Goal: Transaction & Acquisition: Download file/media

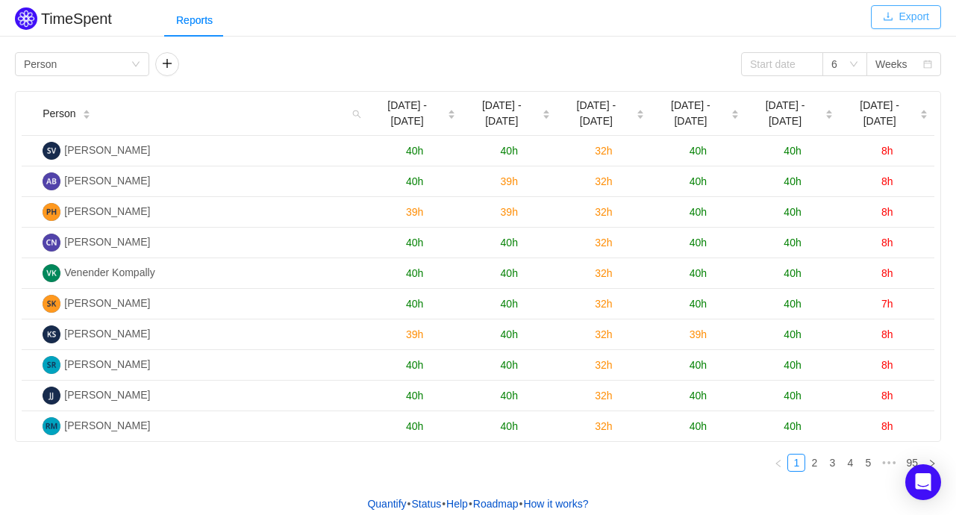
click at [905, 19] on button "Export" at bounding box center [906, 17] width 70 height 24
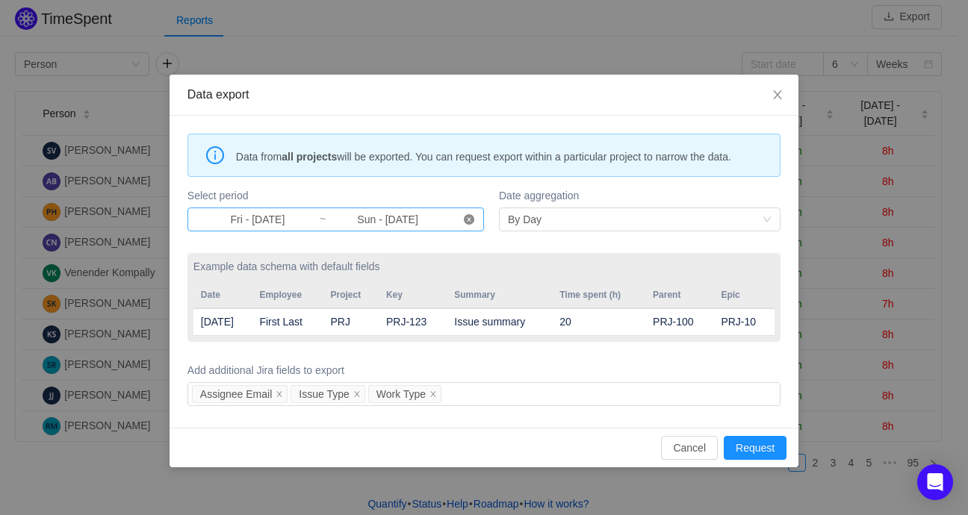
click at [466, 219] on icon "icon: close-circle" at bounding box center [469, 219] width 10 height 10
click at [271, 217] on input at bounding box center [257, 219] width 122 height 16
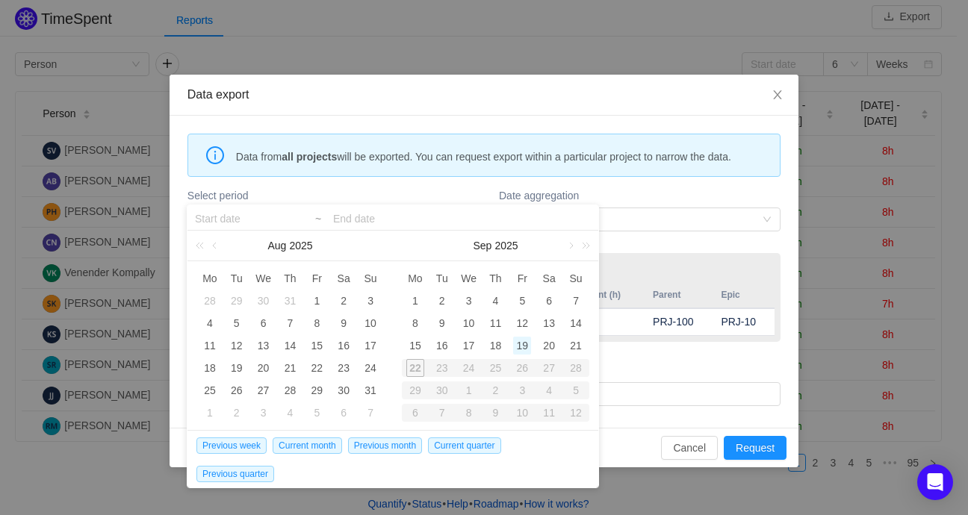
click at [520, 343] on div "19" at bounding box center [522, 346] width 18 height 18
type input "Fri - [DATE]"
click at [520, 343] on div "19" at bounding box center [522, 346] width 18 height 18
type input "Fri - [DATE]"
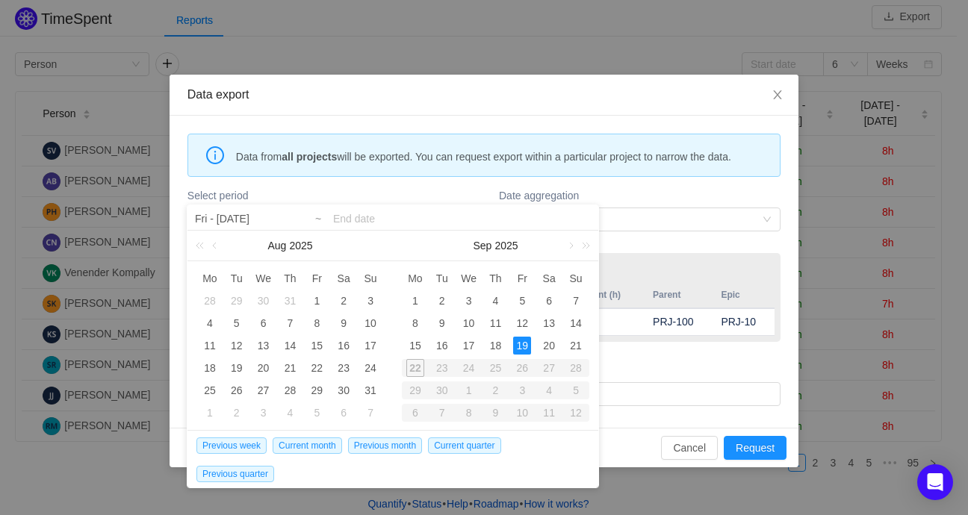
type input "Fri - [DATE]"
click at [520, 343] on body "TimeSpent Export Reports Group by Person 6 Weeks Person Aug [DATE] - [DATE] - 3…" at bounding box center [478, 257] width 956 height 515
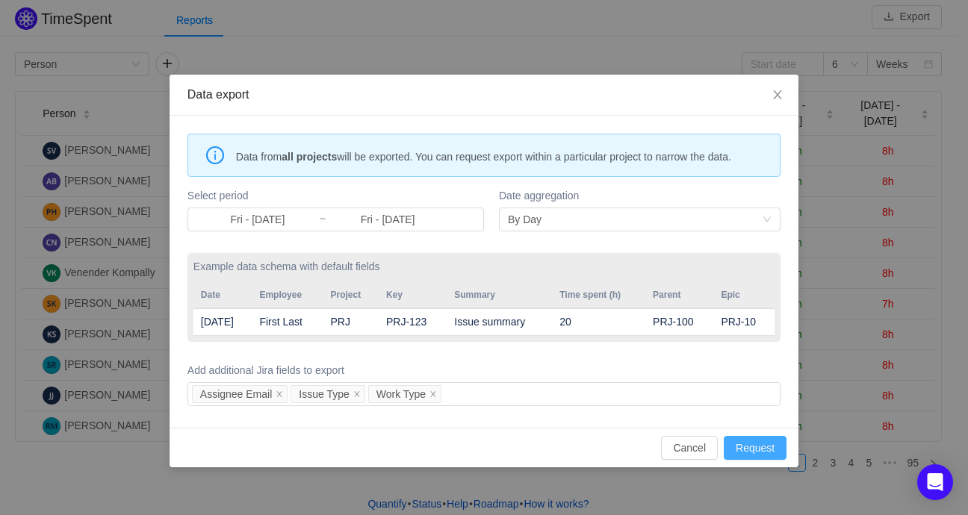
click at [758, 444] on button "Request" at bounding box center [754, 448] width 63 height 24
